Goal: Information Seeking & Learning: Check status

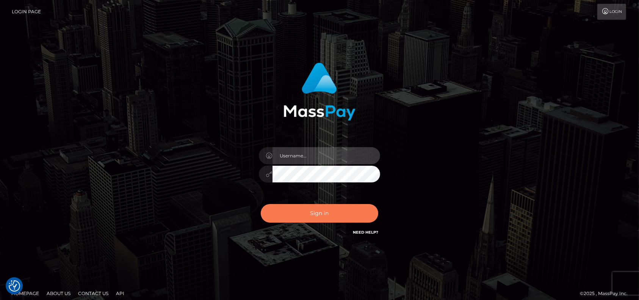
type input "petros.kidane"
click at [316, 212] on button "Sign in" at bounding box center [319, 213] width 117 height 19
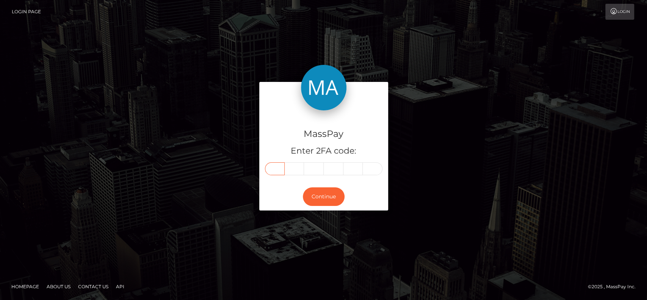
click at [275, 172] on input "text" at bounding box center [275, 168] width 20 height 13
paste input "9"
type input "9"
type input "6"
type input "0"
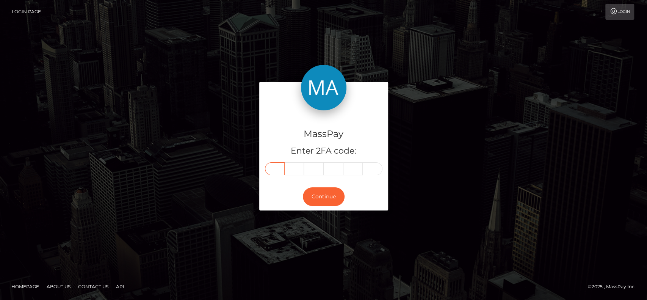
type input "8"
type input "9"
type input "0"
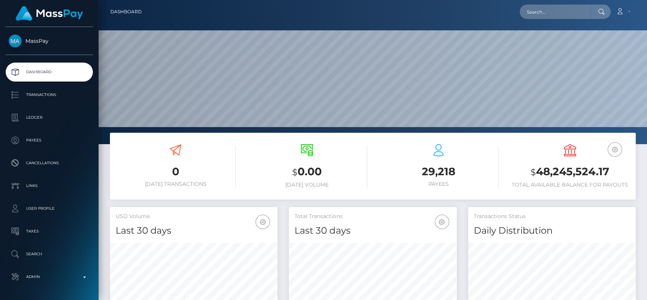
scroll to position [134, 167]
click at [563, 4] on div "Loading... Loading... Account Edit Profile Logout" at bounding box center [391, 12] width 487 height 16
click at [560, 11] on input "text" at bounding box center [554, 12] width 71 height 14
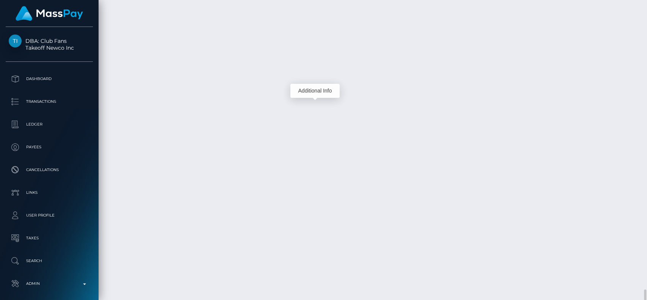
scroll to position [91, 167]
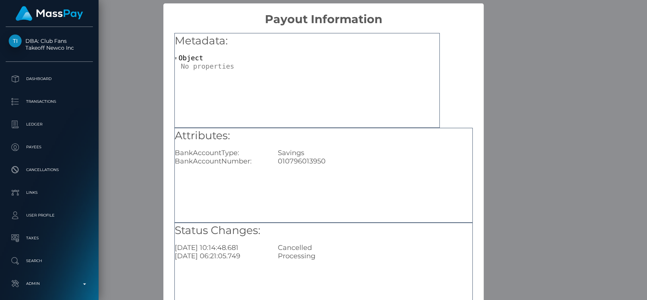
scroll to position [61, 0]
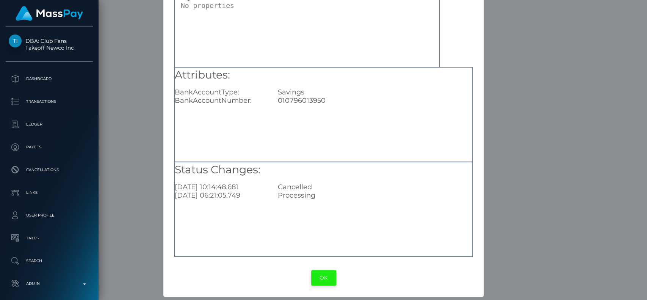
click at [319, 274] on button "OK" at bounding box center [323, 278] width 25 height 16
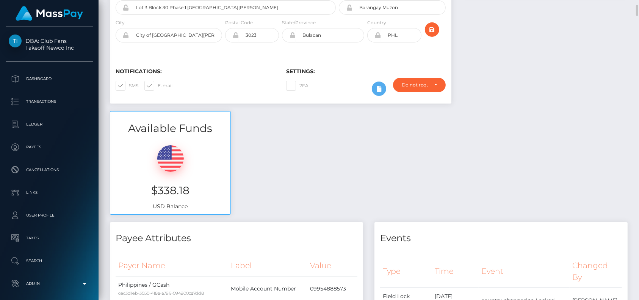
scroll to position [378764, 378689]
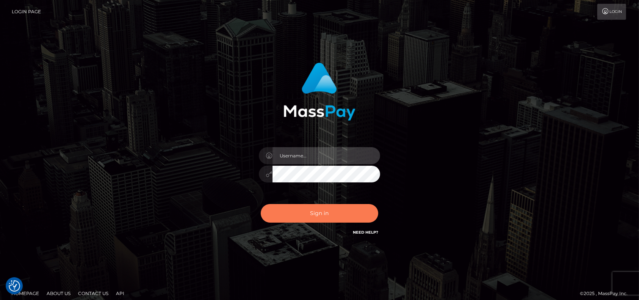
type input "petros.[PERSON_NAME]"
click at [288, 206] on button "Sign in" at bounding box center [319, 213] width 117 height 19
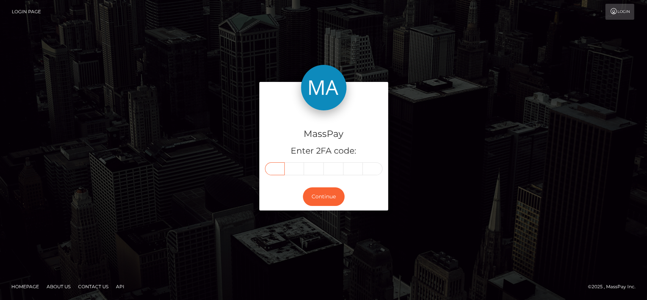
click at [278, 169] on input "text" at bounding box center [275, 168] width 20 height 13
paste input "2"
type input "2"
type input "6"
type input "5"
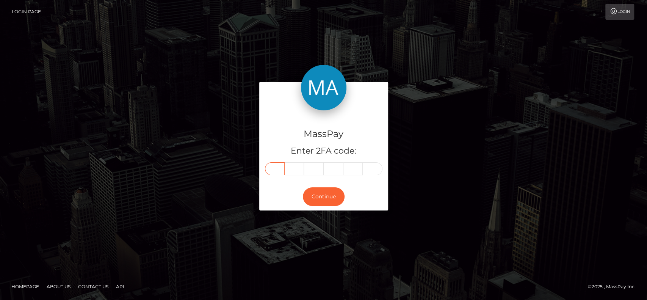
type input "5"
type input "6"
type input "0"
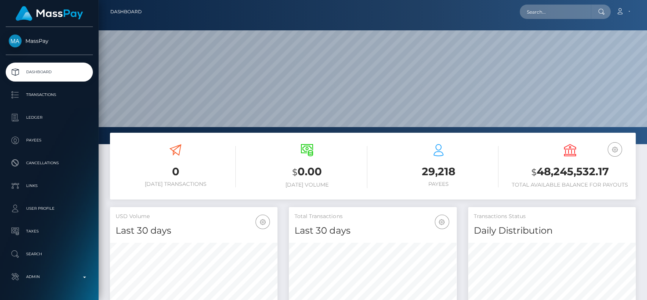
scroll to position [134, 167]
click at [539, 15] on input "text" at bounding box center [554, 12] width 71 height 14
type input "v"
paste input "[EMAIL_ADDRESS][DOMAIN_NAME]"
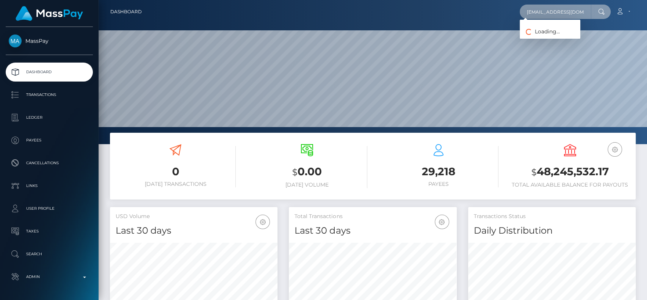
type input "[EMAIL_ADDRESS][DOMAIN_NAME]"
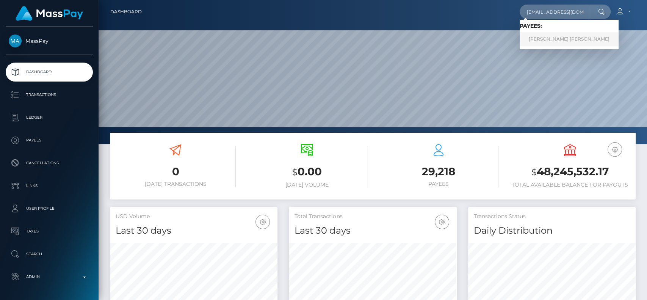
click at [568, 36] on link "KATELYN MAE MINORICS" at bounding box center [568, 39] width 99 height 14
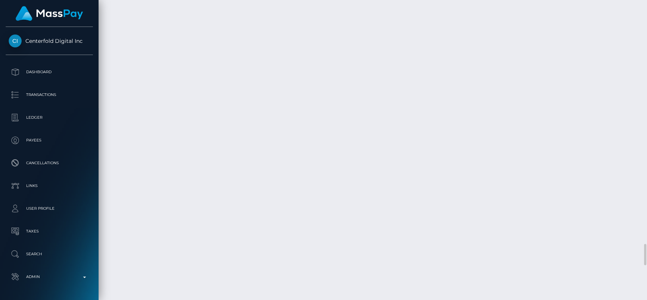
scroll to position [3401, 0]
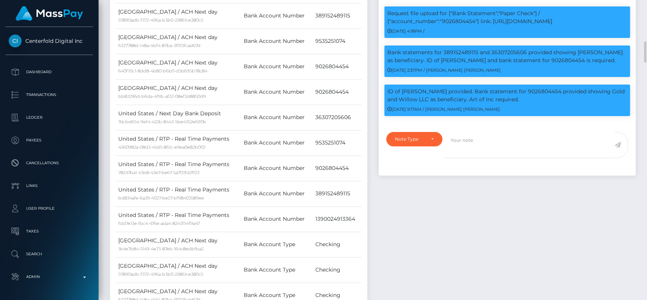
scroll to position [91, 167]
click at [494, 112] on div "ID of [PERSON_NAME] provided. Bank statement for 9026804454 provided showing Go…" at bounding box center [507, 99] width 246 height 31
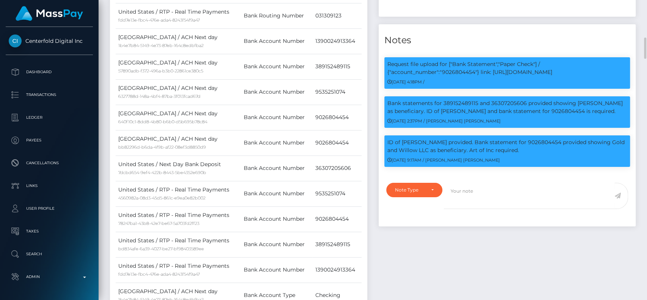
drag, startPoint x: 527, startPoint y: 163, endPoint x: 371, endPoint y: 74, distance: 178.8
click at [393, 72] on p "Request file upload for ["Bank Statement","Paper Check"] / {"account_number":"9…" at bounding box center [507, 68] width 240 height 16
click at [385, 47] on h4 "Notes" at bounding box center [507, 40] width 246 height 13
click at [384, 47] on h4 "Notes" at bounding box center [507, 40] width 246 height 13
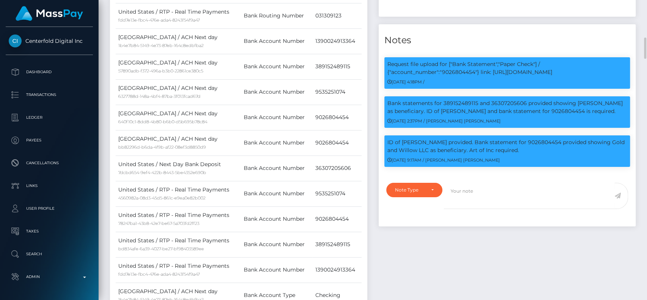
click at [384, 47] on h4 "Notes" at bounding box center [507, 40] width 246 height 13
click at [410, 47] on h4 "Notes" at bounding box center [507, 40] width 246 height 13
click at [452, 96] on div "Request file upload for ["Bank Statement","Paper Check"] / {"account_number":"9…" at bounding box center [506, 76] width 257 height 39
click at [527, 174] on div "ID of Katelyn Minorics provided. Bank statement for 9026804454 provided showing…" at bounding box center [506, 154] width 257 height 39
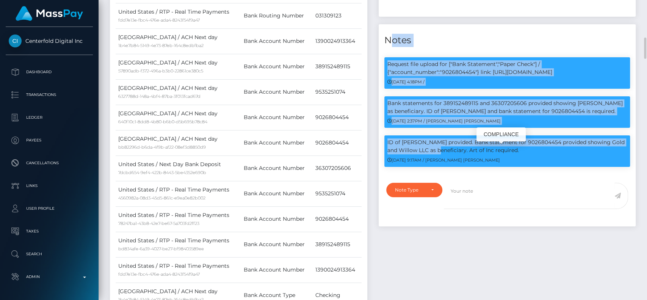
drag, startPoint x: 384, startPoint y: 50, endPoint x: 521, endPoint y: 159, distance: 174.5
click at [521, 159] on div "Notes Request file upload for ["Bank Statement","Paper Check"] / {"account_numb…" at bounding box center [506, 125] width 257 height 202
copy div "Notes Request file upload for ["Bank Statement","Paper Check"] / {"account_numb…"
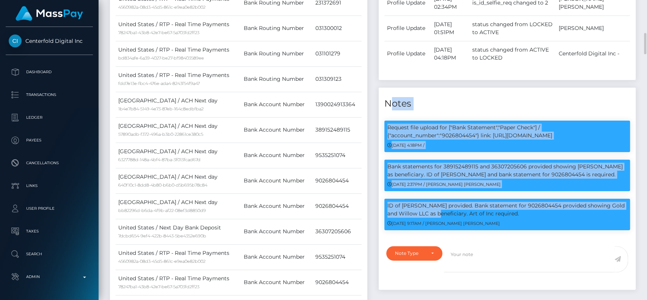
scroll to position [462, 0]
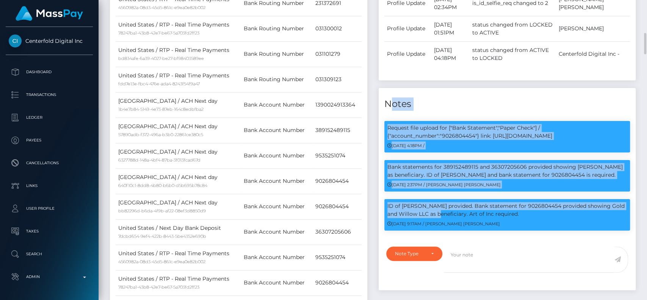
click at [497, 188] on div "[DATE] 2:37PM / [PERSON_NAME] [PERSON_NAME]" at bounding box center [507, 184] width 240 height 8
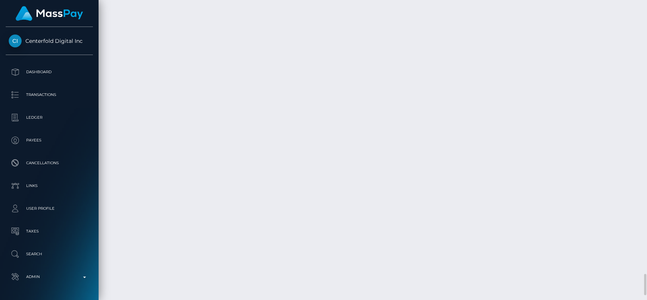
scroll to position [91, 167]
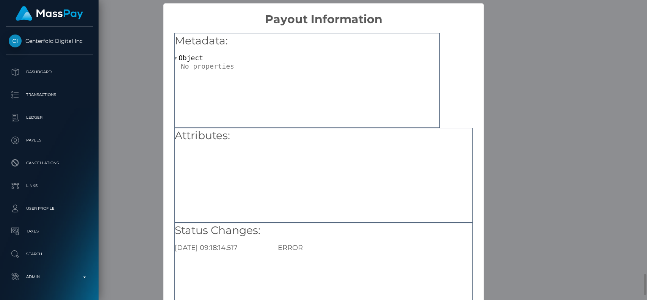
scroll to position [61, 0]
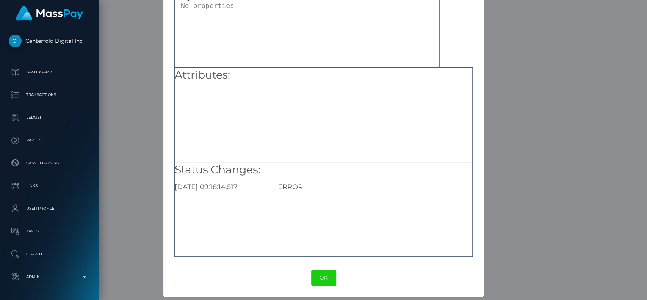
click at [308, 267] on div "OK No Cancel" at bounding box center [323, 277] width 320 height 23
click at [315, 274] on button "OK" at bounding box center [323, 278] width 25 height 16
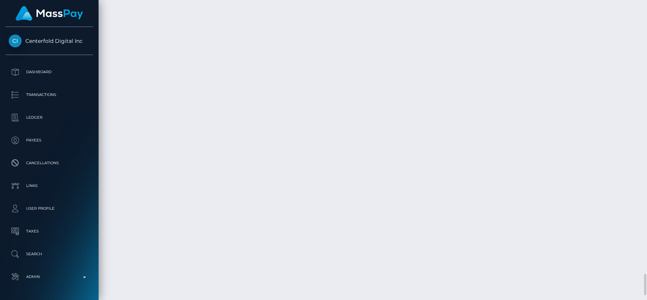
scroll to position [91, 167]
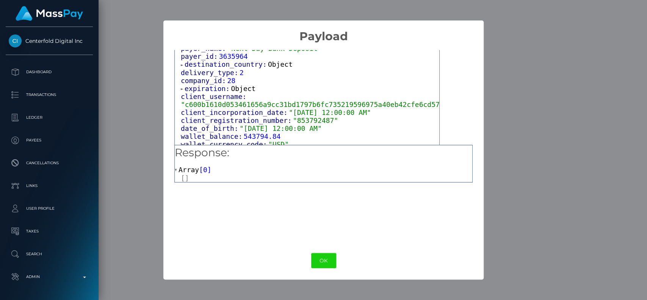
scroll to position [446, 0]
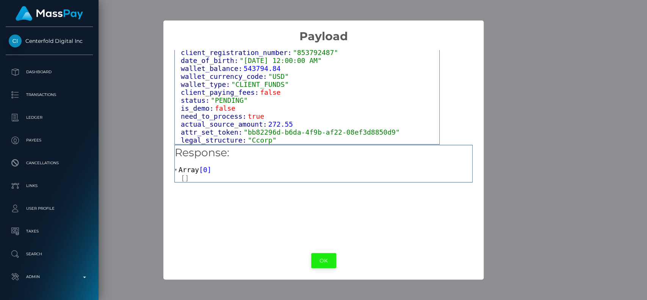
click at [322, 262] on button "OK" at bounding box center [323, 261] width 25 height 16
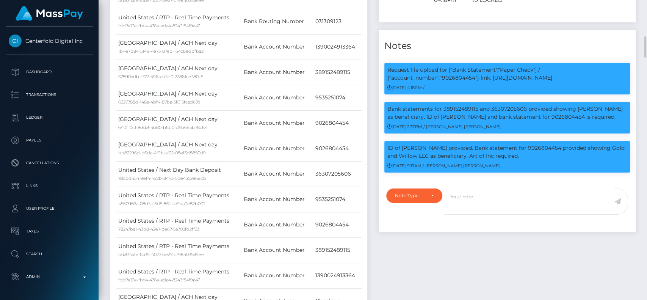
scroll to position [520, 0]
click at [367, 156] on div "Payee Attributes Payer Name Label Value United States / ACH Next day 1b4e7b84-5…" at bounding box center [238, 145] width 269 height 836
click at [468, 160] on p "ID of Katelyn Minorics provided. Bank statement for 9026804454 provided showing…" at bounding box center [507, 152] width 240 height 16
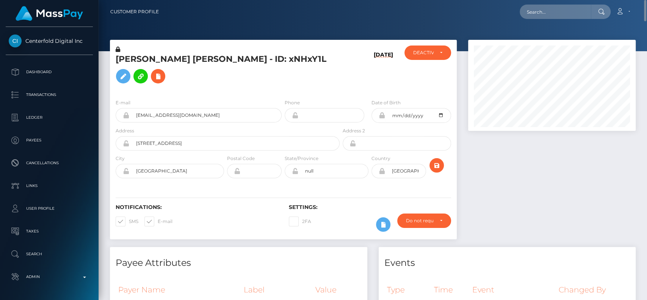
click at [138, 59] on h5 "KATELYN MAE MINORICS - ID: xNHxY1L" at bounding box center [226, 70] width 220 height 34
copy h5 "KATELYN"
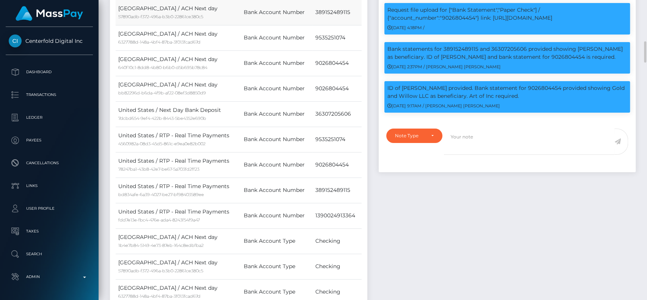
scroll to position [91, 167]
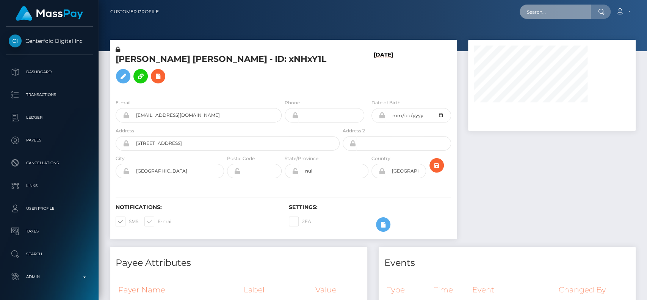
click at [533, 12] on input "text" at bounding box center [554, 12] width 71 height 14
paste input "[EMAIL_ADDRESS][DOMAIN_NAME]"
type input "[EMAIL_ADDRESS][DOMAIN_NAME]"
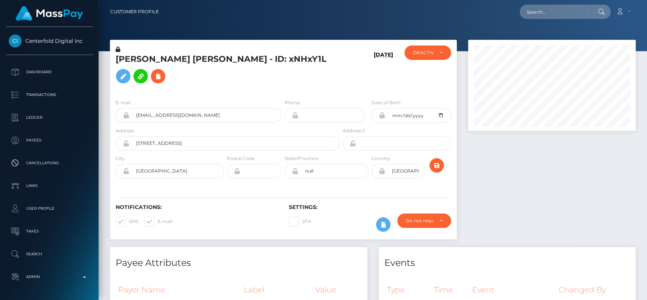
scroll to position [91, 167]
click at [542, 14] on input "text" at bounding box center [554, 12] width 71 height 14
paste input "[EMAIL_ADDRESS][DOMAIN_NAME]"
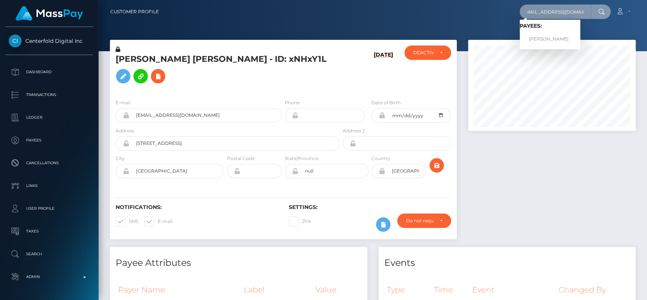
type input "[EMAIL_ADDRESS][DOMAIN_NAME]"
click at [540, 33] on link "[PERSON_NAME]" at bounding box center [549, 39] width 61 height 14
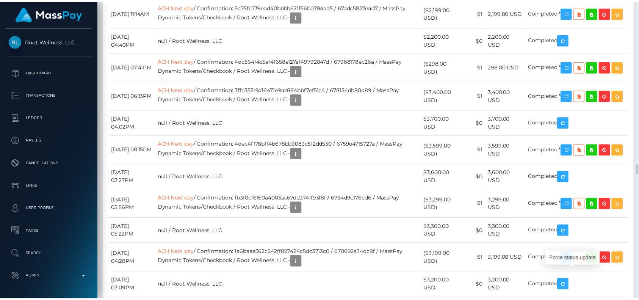
scroll to position [91, 167]
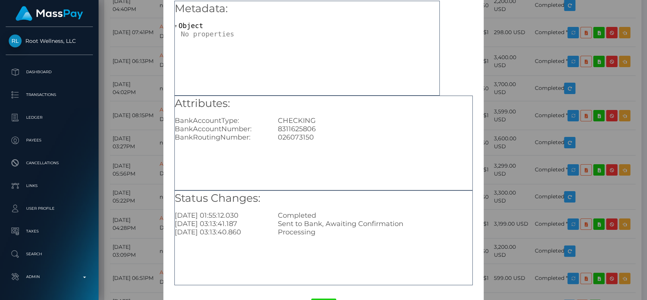
scroll to position [46, 0]
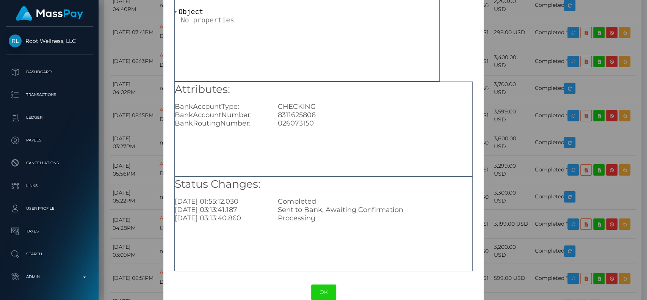
click at [310, 204] on div "Completed" at bounding box center [375, 201] width 206 height 8
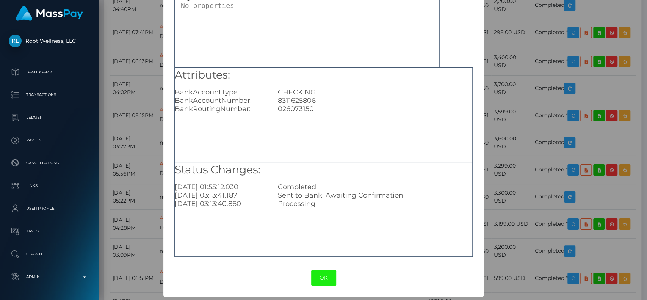
click at [316, 280] on button "OK" at bounding box center [323, 278] width 25 height 16
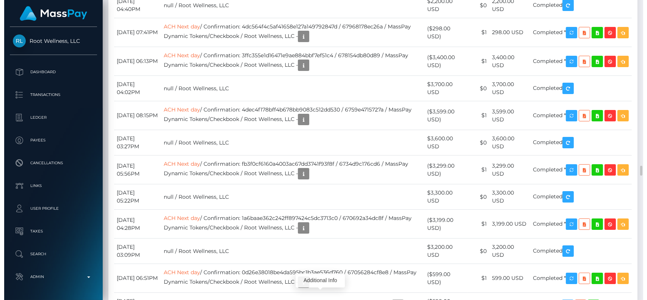
scroll to position [91, 167]
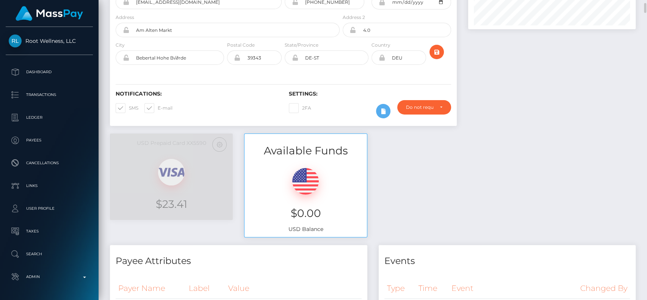
scroll to position [0, 0]
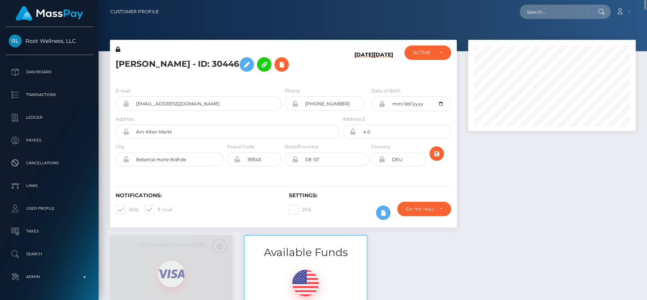
click at [131, 64] on h5 "Birgit Lottering - ID: 30446" at bounding box center [226, 64] width 220 height 22
copy h5 "Birgit"
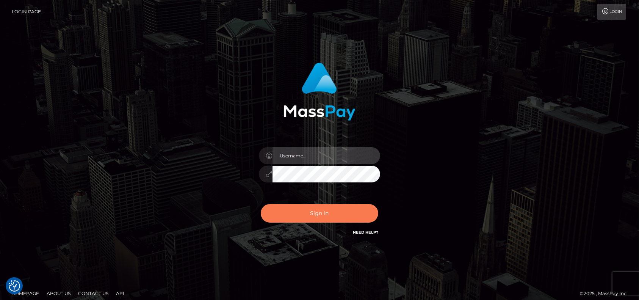
type input "petros.kidane"
click at [342, 217] on button "Sign in" at bounding box center [319, 213] width 117 height 19
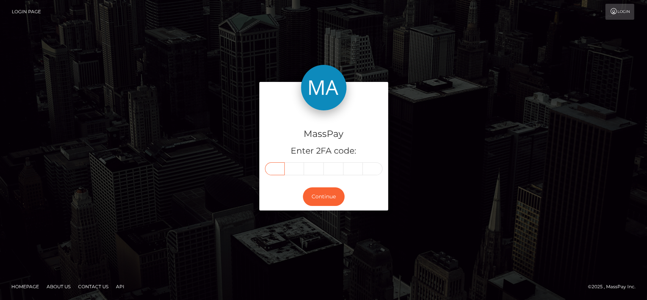
paste input "7"
type input "7"
type input "3"
type input "7"
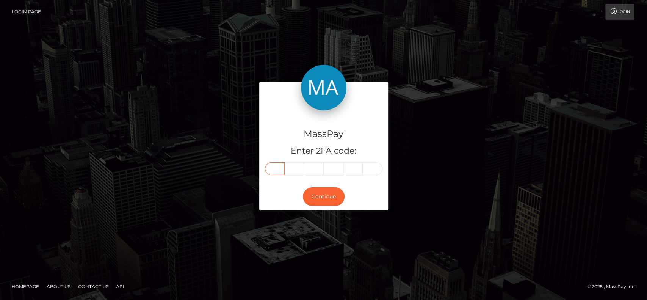
type input "0"
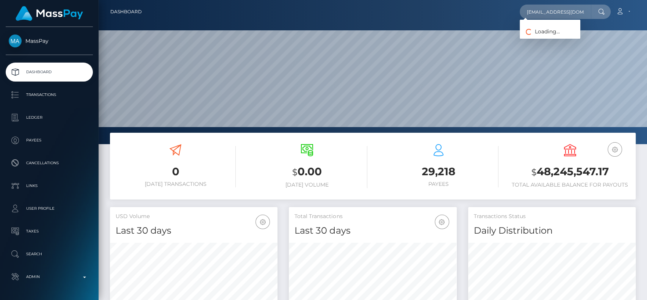
scroll to position [134, 167]
type input "[EMAIL_ADDRESS][DOMAIN_NAME]"
click at [563, 36] on link "Leticia Jaime" at bounding box center [549, 39] width 61 height 14
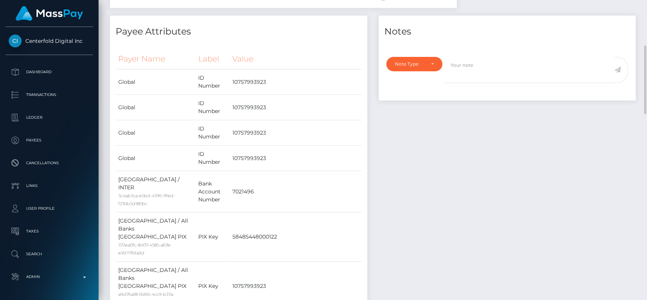
scroll to position [220, 0]
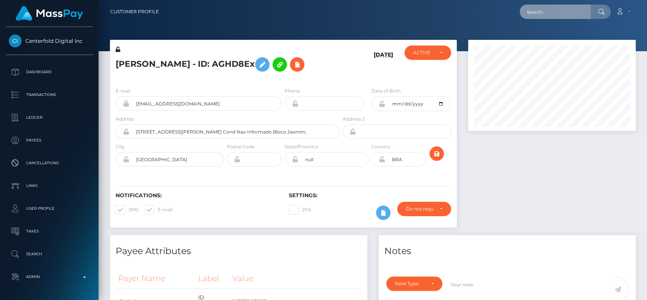
scroll to position [91, 167]
click at [546, 11] on input "text" at bounding box center [554, 12] width 71 height 14
paste input "welshcutie655@gmail.com"
type input "welshcutie655@gmail.com"
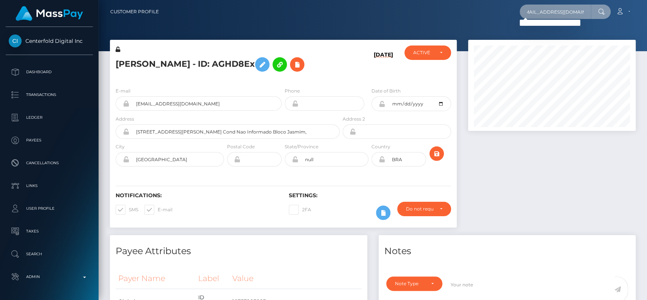
scroll to position [0, 0]
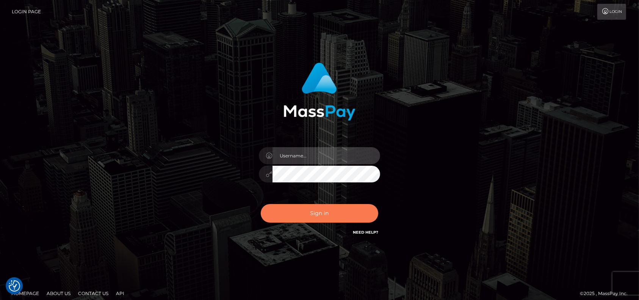
type input "petros.kidane"
click at [360, 213] on button "Sign in" at bounding box center [319, 213] width 117 height 19
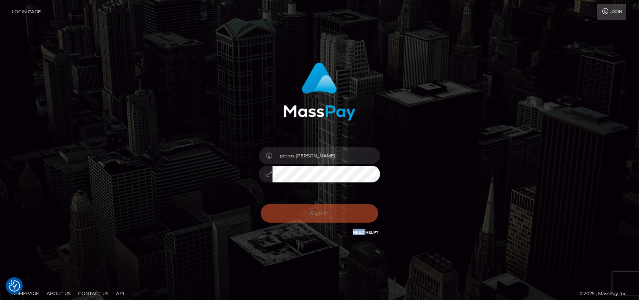
click at [360, 213] on div "Sign in Need Help?" at bounding box center [319, 216] width 133 height 34
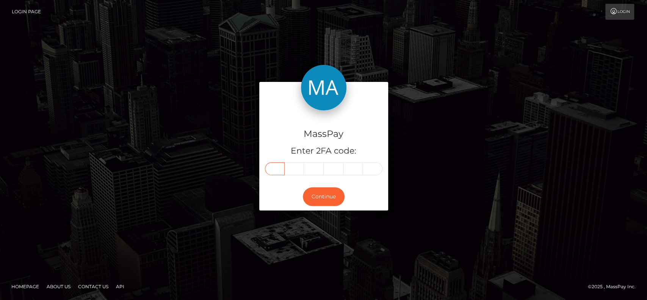
click at [275, 166] on input "text" at bounding box center [275, 168] width 20 height 13
paste input "7"
type input "7"
type input "6"
type input "2"
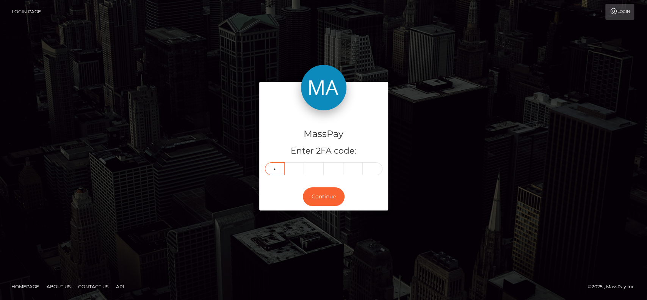
type input "6"
type input "1"
type input "3"
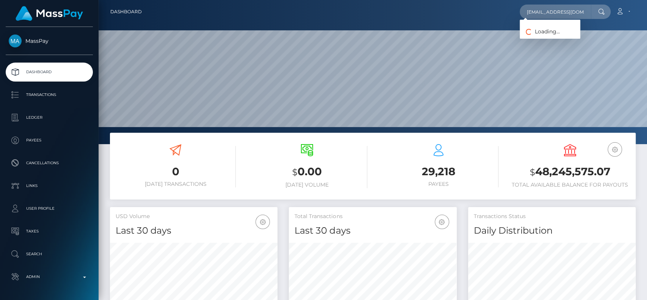
scroll to position [134, 167]
type input "kminorics@gmail.com"
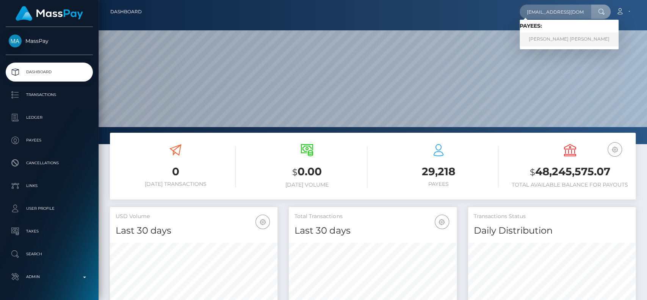
click at [549, 40] on link "KATELYN MAE MINORICS" at bounding box center [568, 39] width 99 height 14
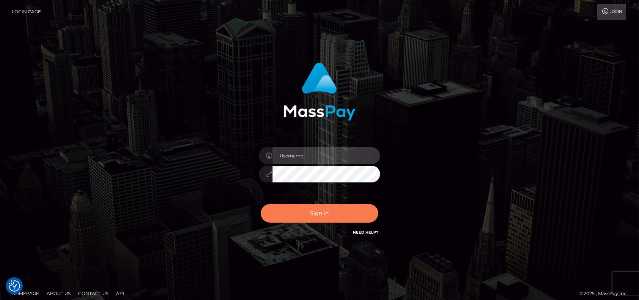
type input "petros.[PERSON_NAME]"
click at [318, 214] on button "Sign in" at bounding box center [319, 213] width 117 height 19
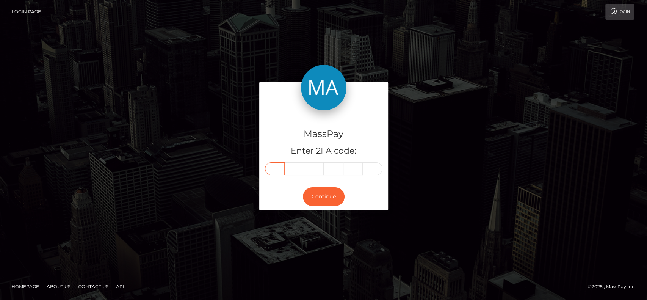
paste input "2"
type input "2"
type input "8"
type input "4"
type input "7"
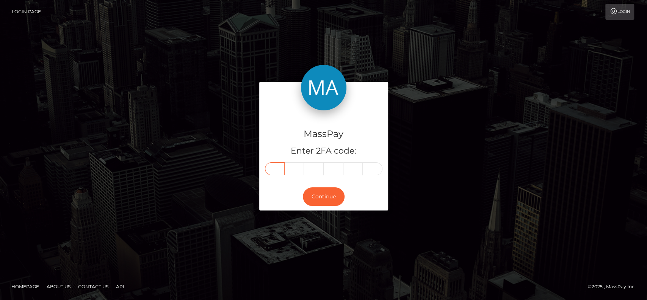
type input "7"
type input "5"
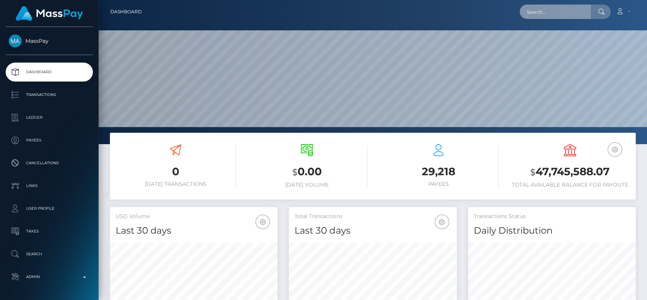
scroll to position [134, 167]
drag, startPoint x: 0, startPoint y: 0, endPoint x: 543, endPoint y: 11, distance: 543.0
click at [543, 11] on input "text" at bounding box center [554, 12] width 71 height 14
paste input "[EMAIL_ADDRESS][DOMAIN_NAME]"
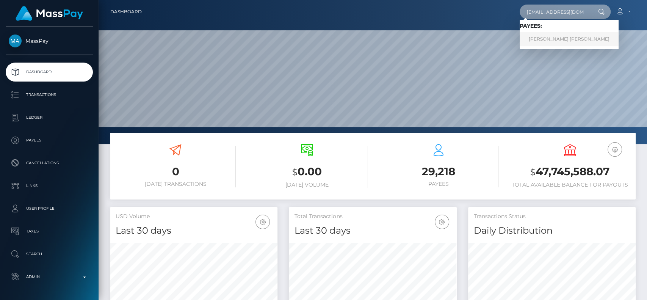
type input "[EMAIL_ADDRESS][DOMAIN_NAME]"
click at [561, 39] on link "KATELYN MAE MINORICS" at bounding box center [568, 39] width 99 height 14
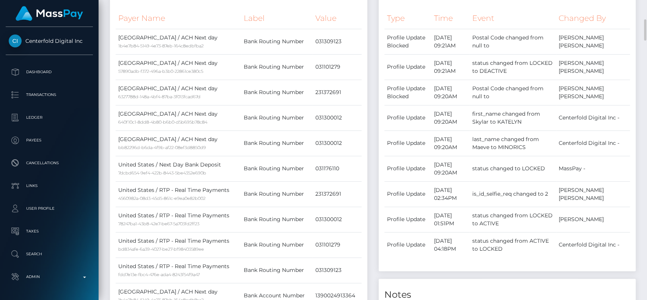
scroll to position [272, 0]
drag, startPoint x: 549, startPoint y: 71, endPoint x: 571, endPoint y: 70, distance: 22.4
click at [556, 70] on td "status changed from LOCKED to DEACTIVE" at bounding box center [512, 65] width 86 height 25
drag, startPoint x: 502, startPoint y: 77, endPoint x: 529, endPoint y: 77, distance: 26.5
click at [529, 77] on td "status changed from LOCKED to DEACTIVE" at bounding box center [512, 65] width 86 height 25
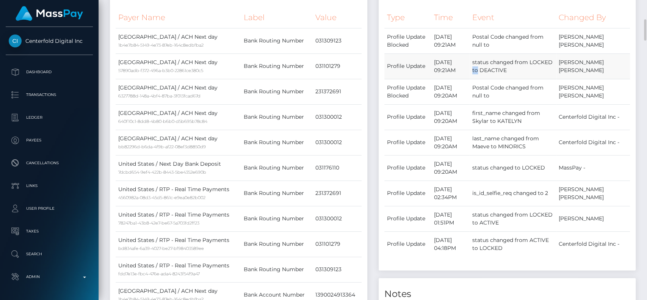
click at [529, 77] on td "status changed from LOCKED to DEACTIVE" at bounding box center [512, 65] width 86 height 25
drag, startPoint x: 549, startPoint y: 69, endPoint x: 573, endPoint y: 70, distance: 23.9
click at [556, 70] on td "status changed from LOCKED to DEACTIVE" at bounding box center [512, 65] width 86 height 25
drag, startPoint x: 502, startPoint y: 80, endPoint x: 527, endPoint y: 80, distance: 25.0
click at [527, 79] on td "status changed from LOCKED to DEACTIVE" at bounding box center [512, 65] width 86 height 25
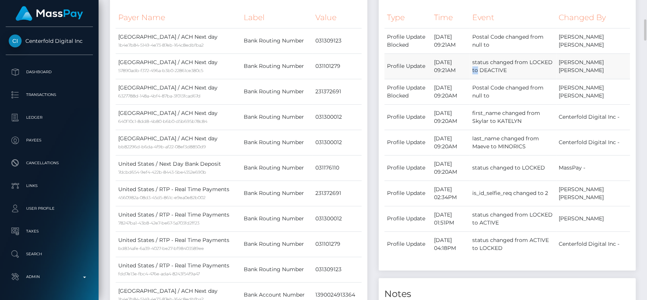
click at [527, 79] on td "status changed from LOCKED to DEACTIVE" at bounding box center [512, 65] width 86 height 25
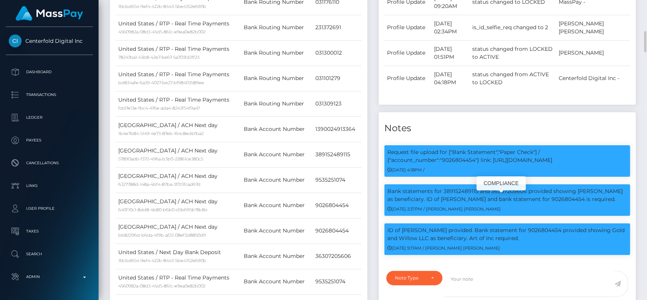
scroll to position [91, 167]
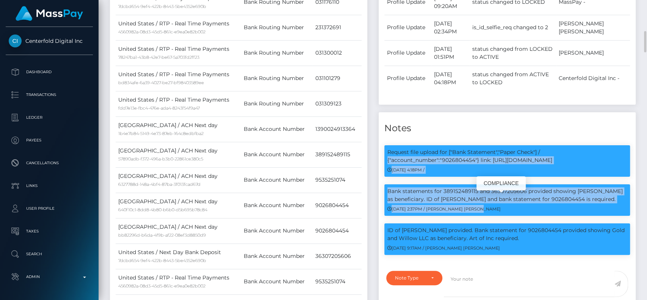
drag, startPoint x: 394, startPoint y: 162, endPoint x: 460, endPoint y: 227, distance: 92.4
click at [460, 227] on div "Request file upload for ["Bank Statement","Paper Check"] / {"account_number":"9…" at bounding box center [506, 202] width 257 height 127
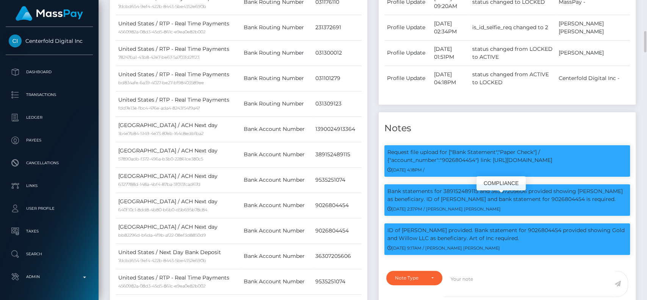
click at [460, 223] on div "Bank statements for 389152489115 and 36307205606 provided showing [PERSON_NAME]…" at bounding box center [506, 203] width 257 height 39
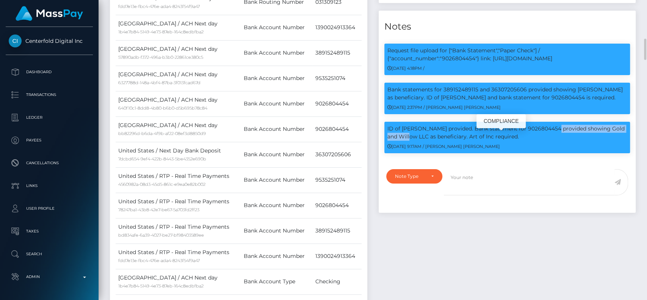
drag, startPoint x: 389, startPoint y: 140, endPoint x: 474, endPoint y: 140, distance: 84.5
click at [474, 140] on p "ID of [PERSON_NAME] provided. Bank statement for 9026804454 provided showing Go…" at bounding box center [507, 133] width 240 height 16
drag, startPoint x: 517, startPoint y: 137, endPoint x: 536, endPoint y: 138, distance: 19.0
click at [520, 138] on p "ID of [PERSON_NAME] provided. Bank statement for 9026804454 provided showing Go…" at bounding box center [507, 133] width 240 height 16
click at [404, 141] on p "ID of [PERSON_NAME] provided. Bank statement for 9026804454 provided showing Go…" at bounding box center [507, 133] width 240 height 16
